Goal: Transaction & Acquisition: Obtain resource

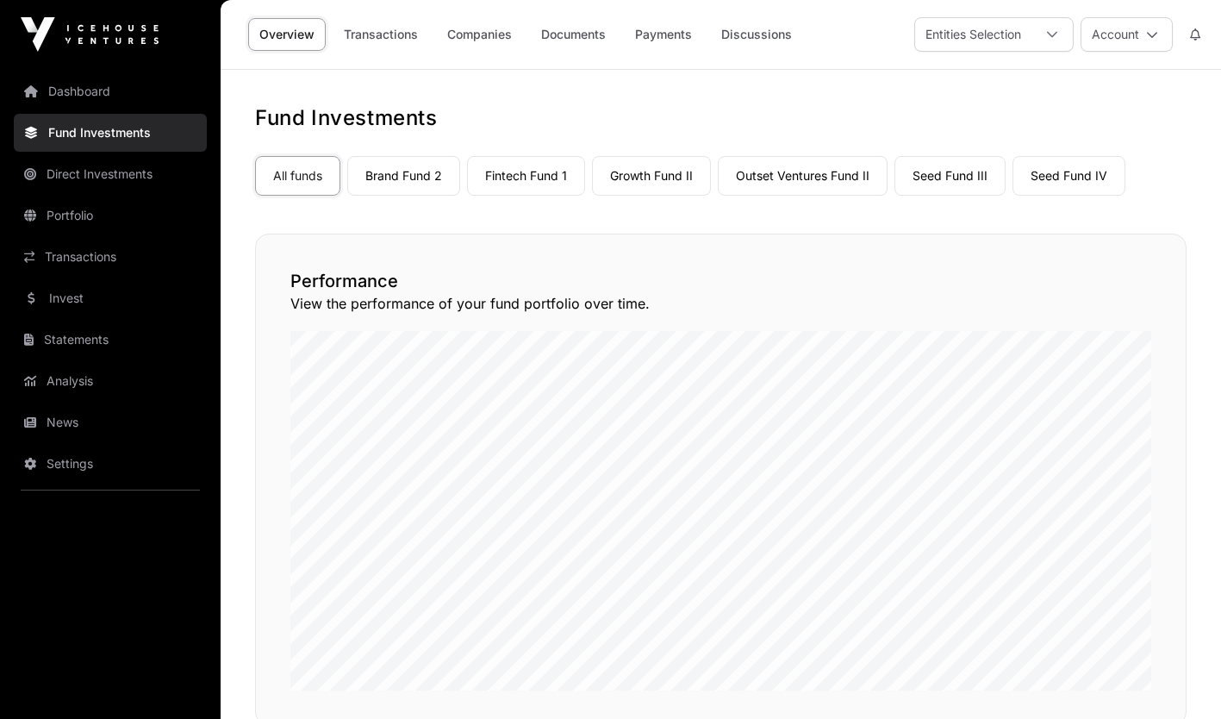
click at [94, 300] on link "Invest" at bounding box center [110, 298] width 193 height 38
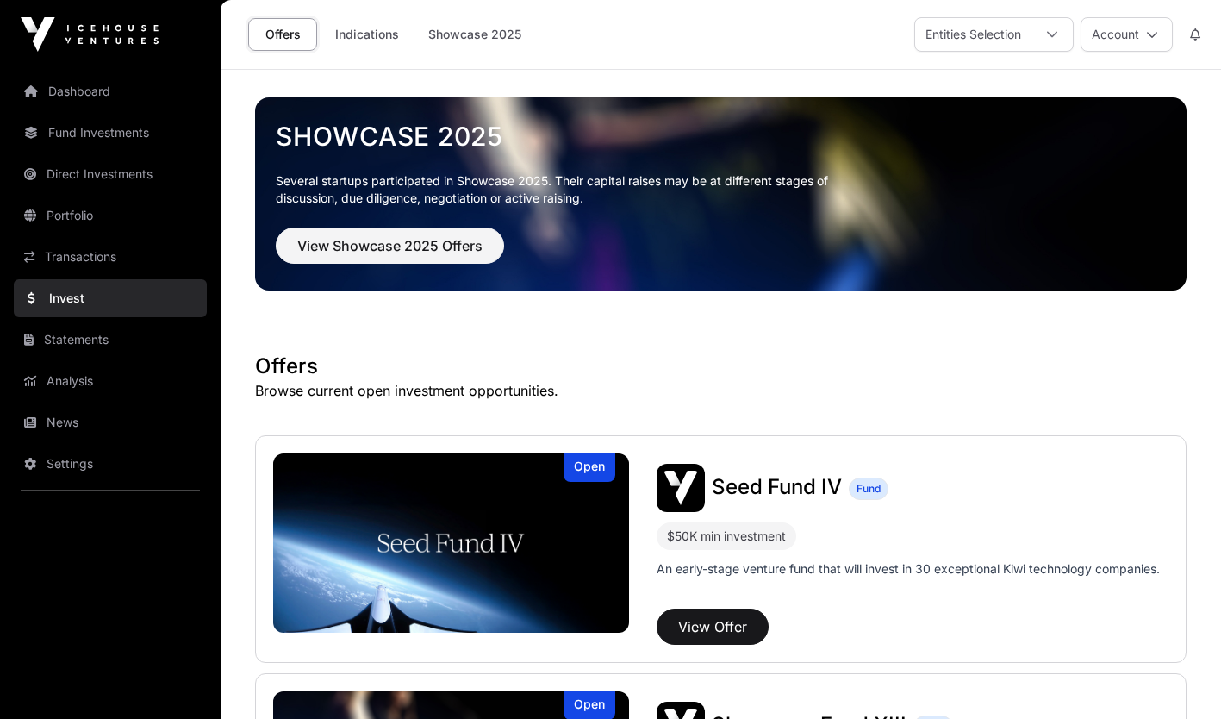
scroll to position [54, 0]
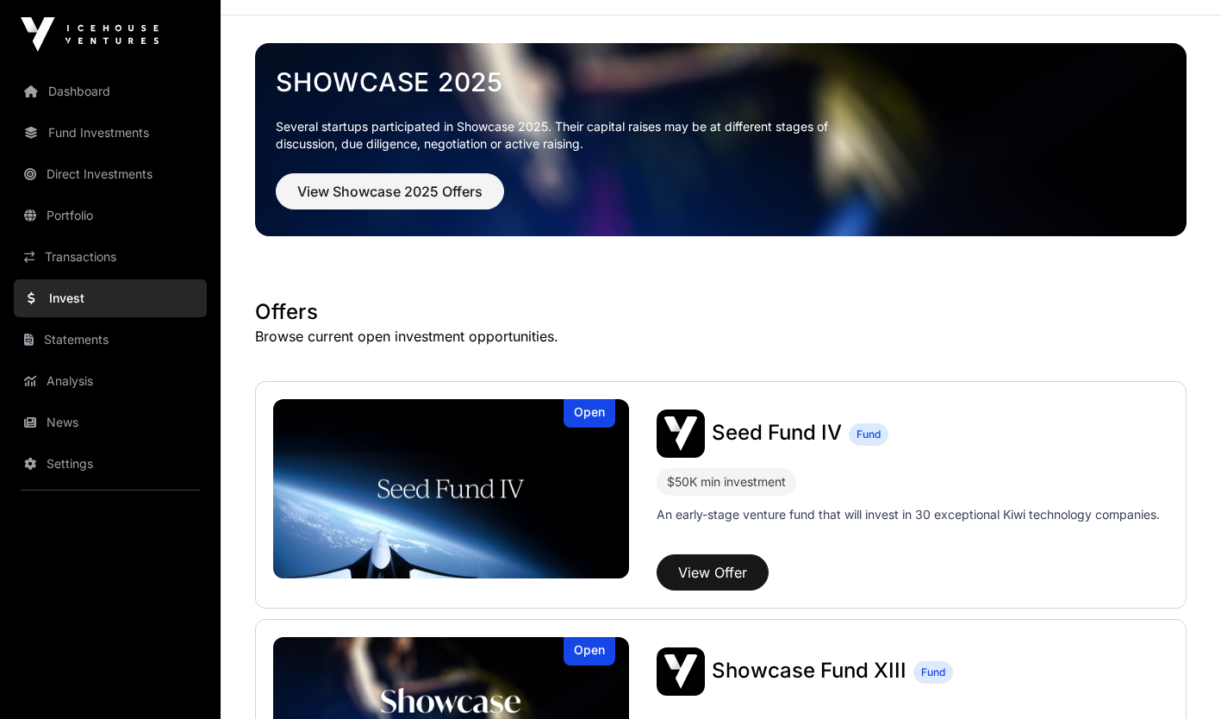
drag, startPoint x: 1225, startPoint y: 154, endPoint x: 887, endPoint y: 304, distance: 369.6
click at [887, 304] on h1 "Offers" at bounding box center [721, 312] width 932 height 28
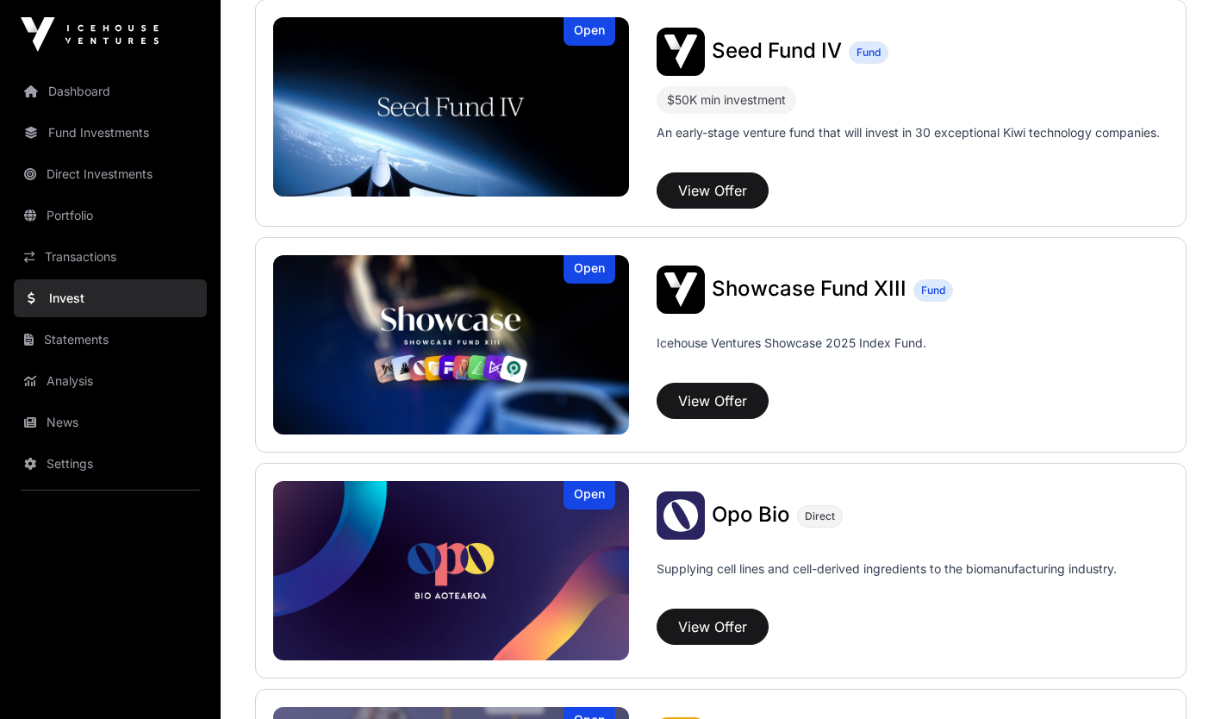
scroll to position [475, 0]
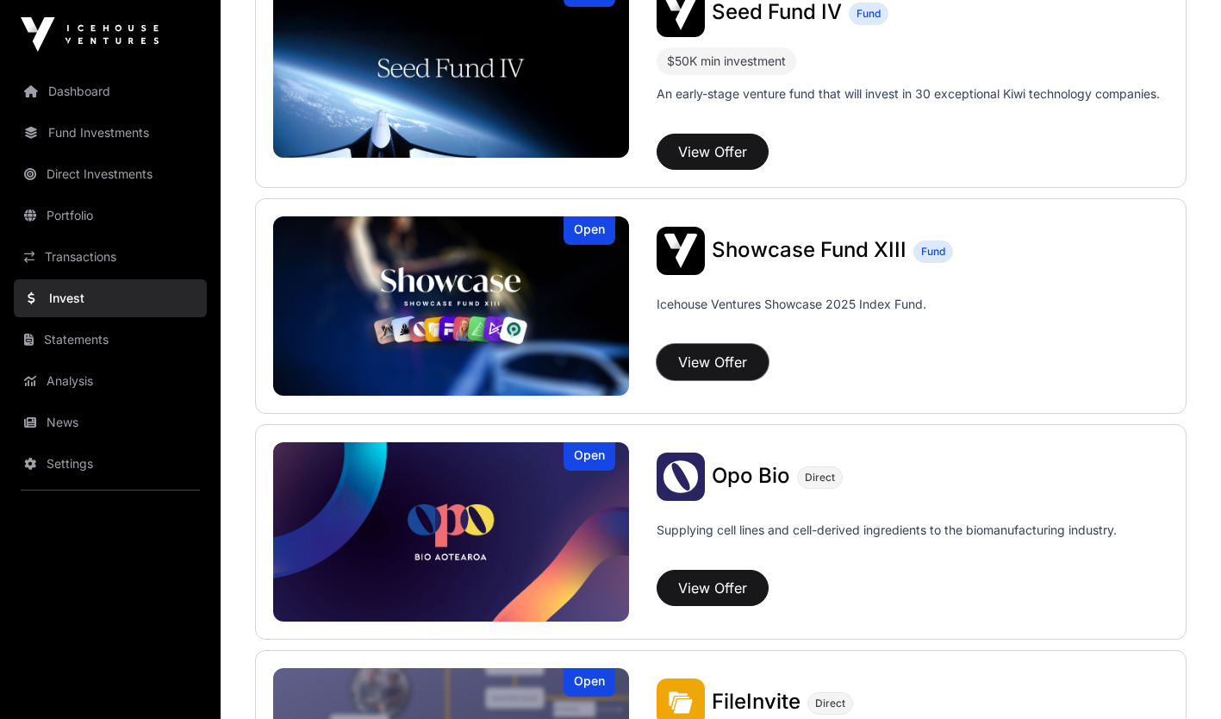
click at [740, 372] on button "View Offer" at bounding box center [713, 362] width 112 height 36
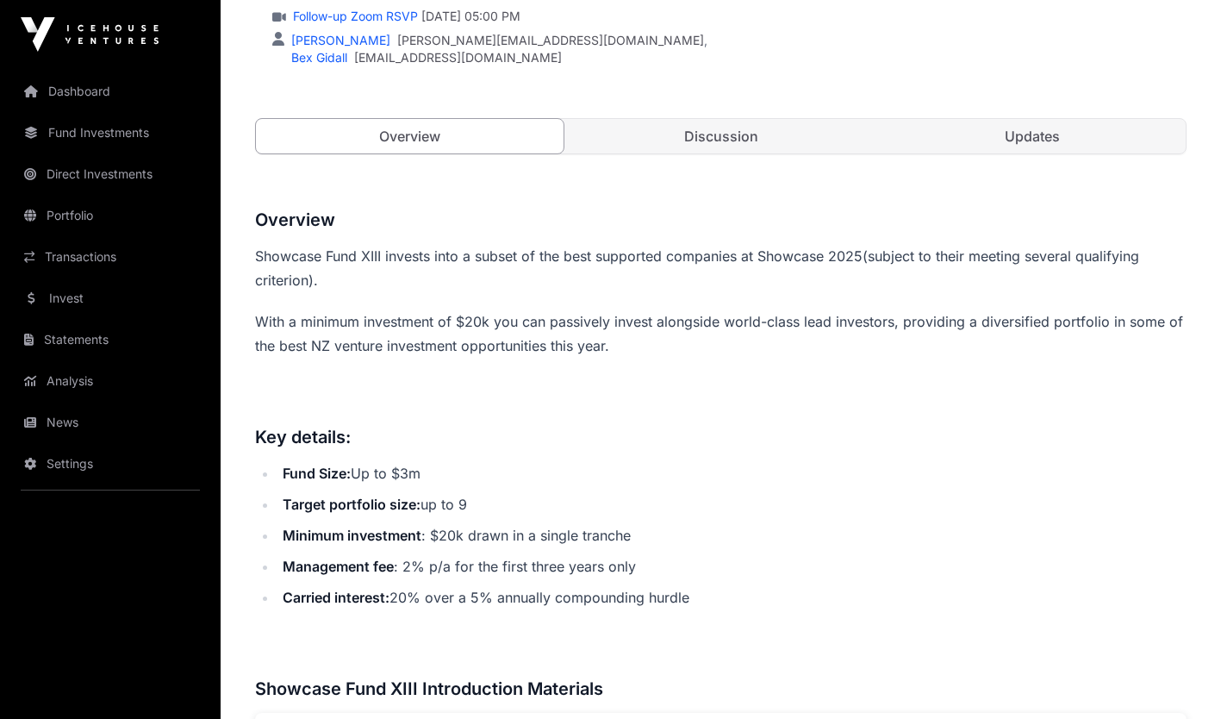
scroll to position [531, 0]
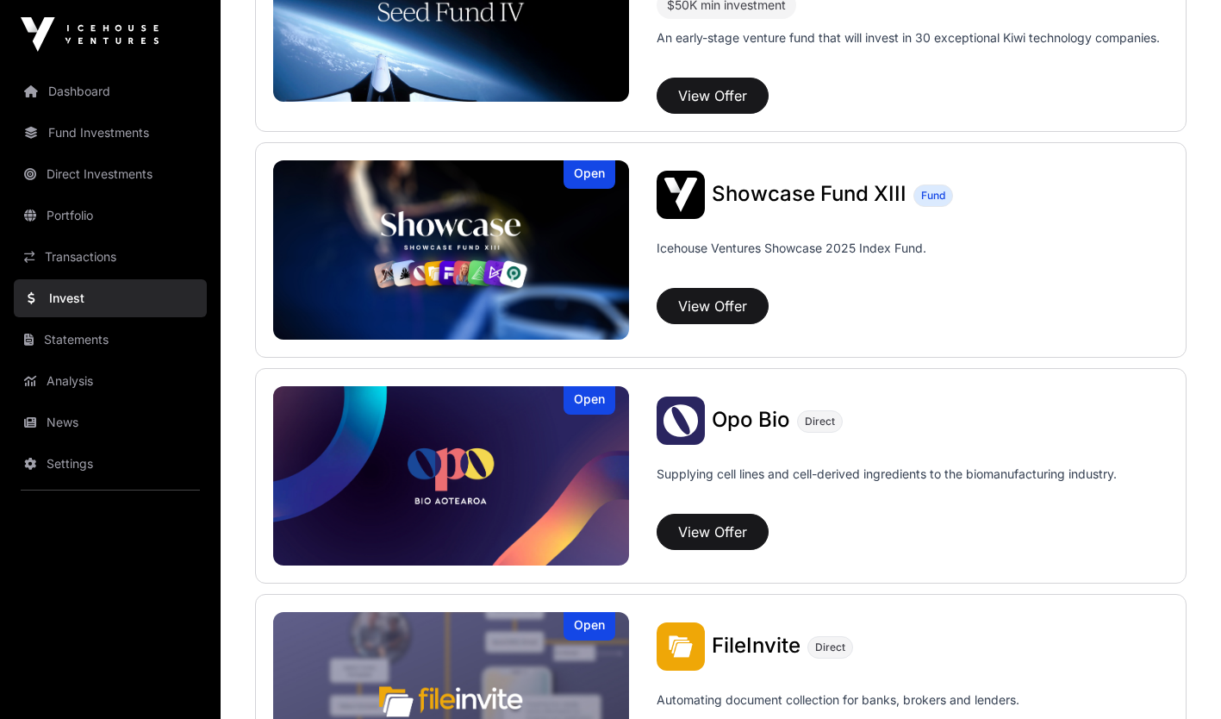
scroll to position [475, 0]
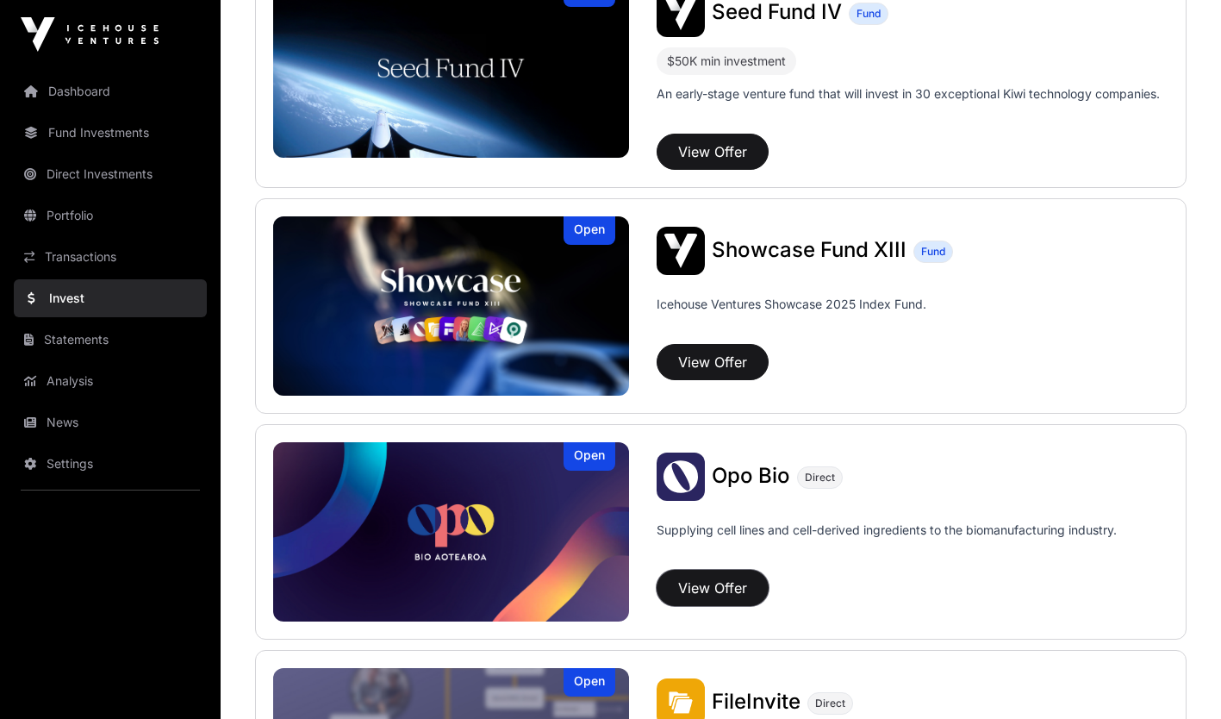
click at [723, 578] on button "View Offer" at bounding box center [713, 588] width 112 height 36
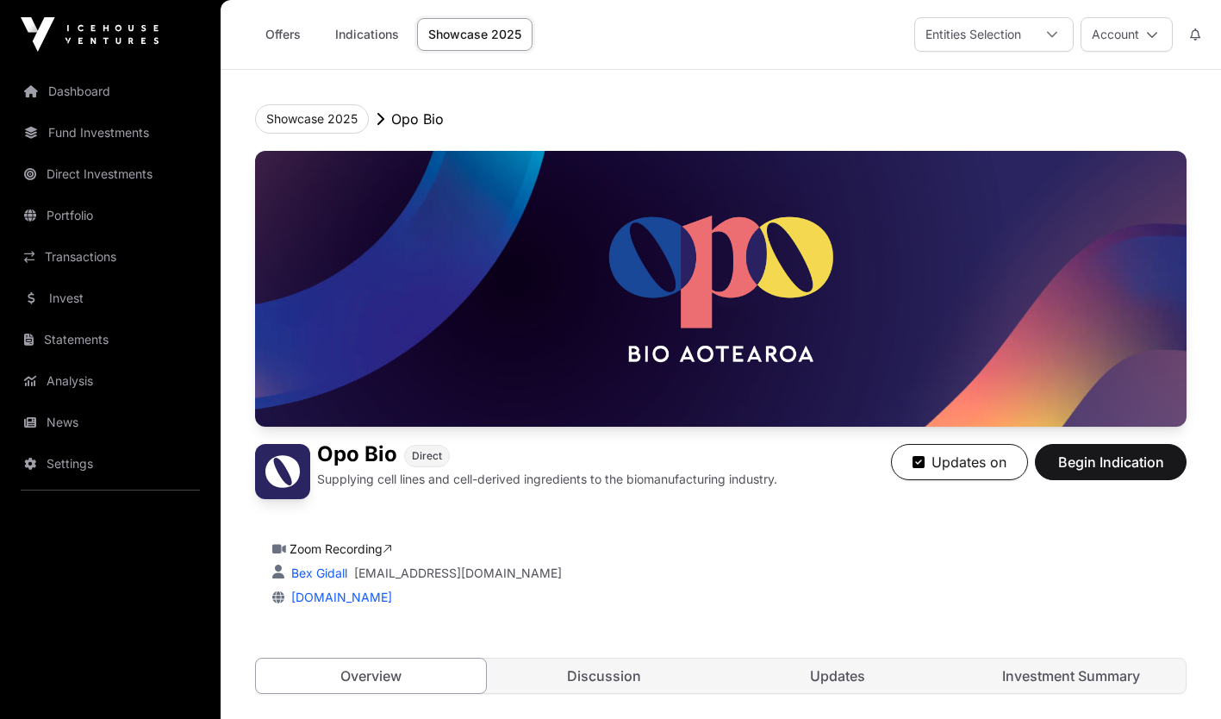
click at [1044, 671] on link "Investment Summary" at bounding box center [1071, 675] width 230 height 34
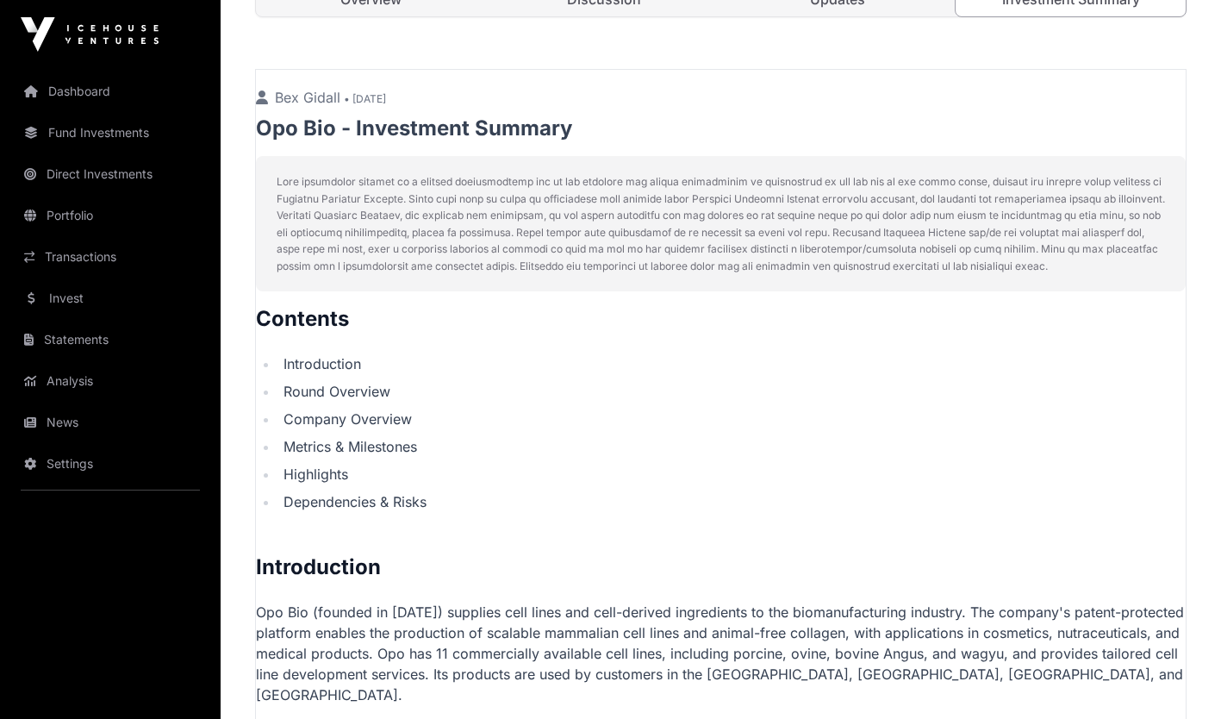
scroll to position [694, 0]
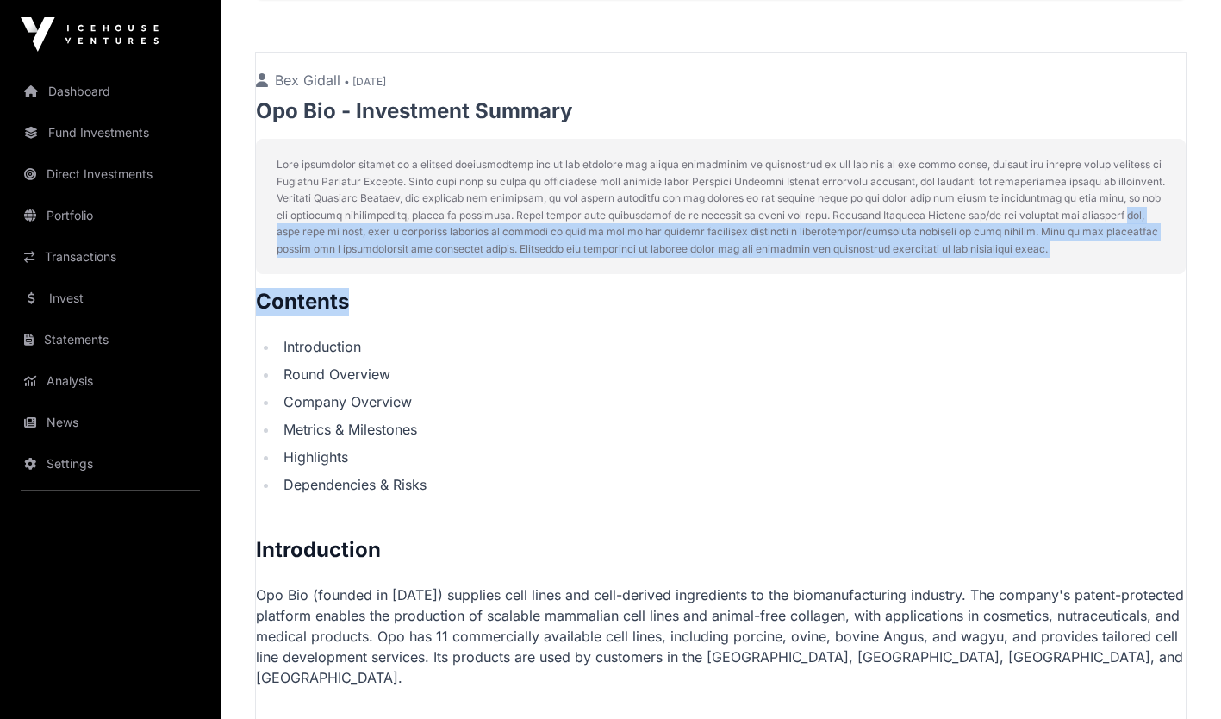
drag, startPoint x: 1215, startPoint y: 211, endPoint x: 1204, endPoint y: 286, distance: 75.8
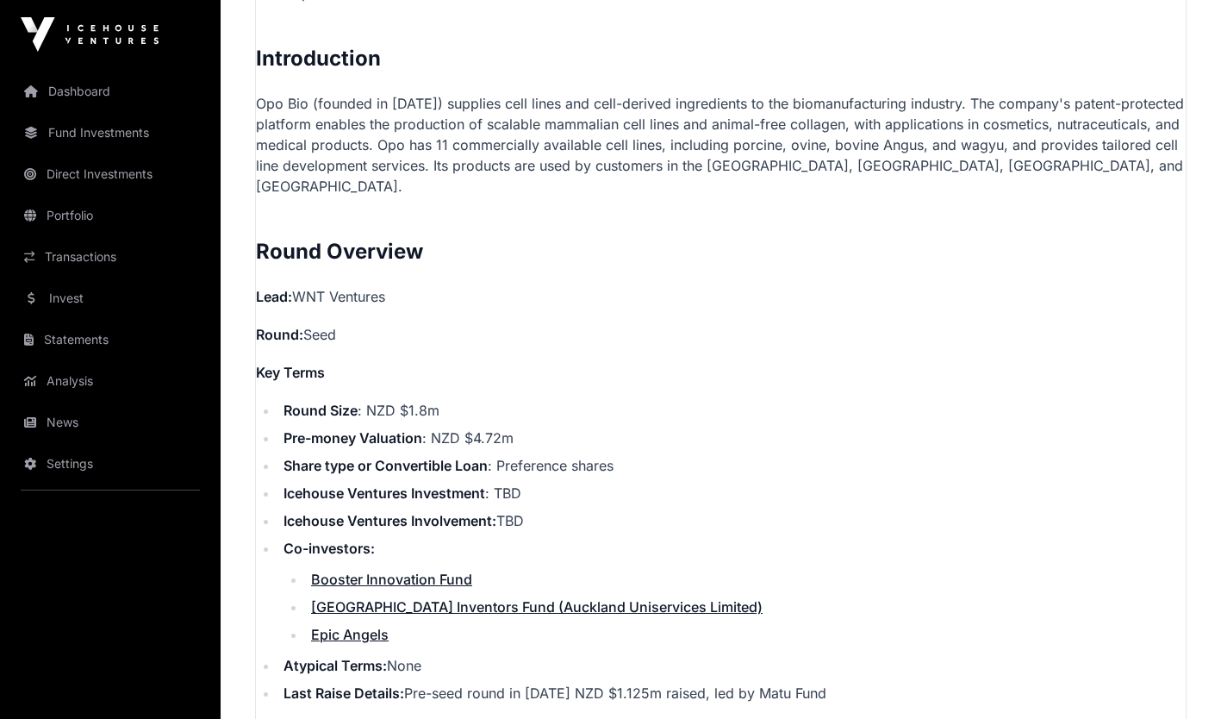
scroll to position [1216, 0]
